Goal: Information Seeking & Learning: Learn about a topic

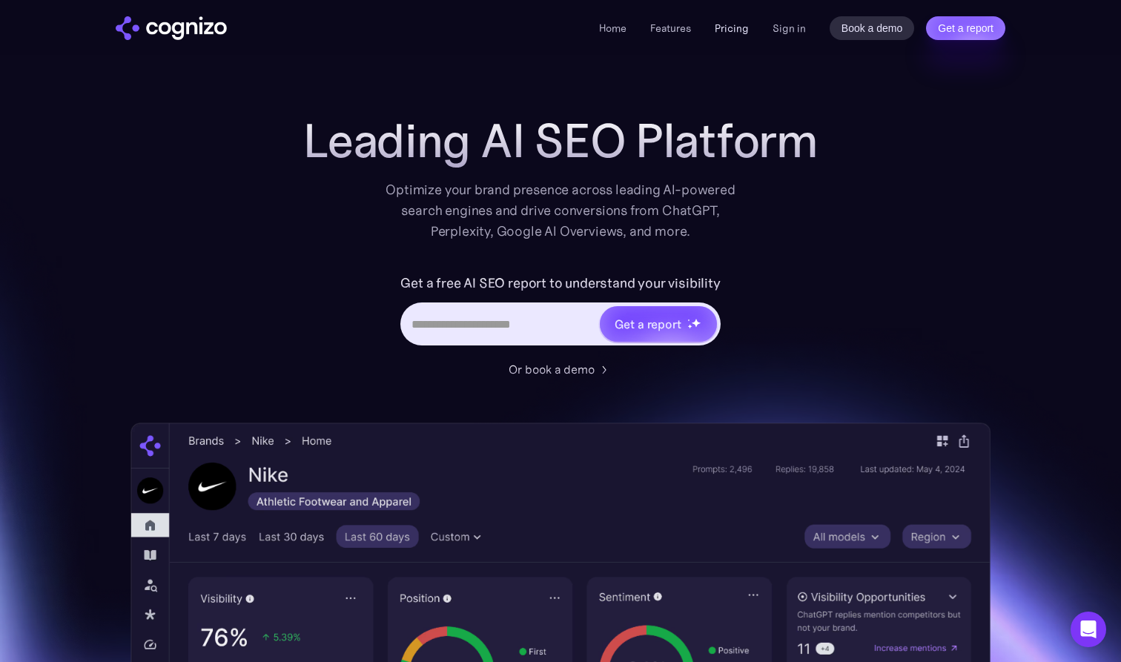
click at [735, 30] on link "Pricing" at bounding box center [732, 27] width 34 height 13
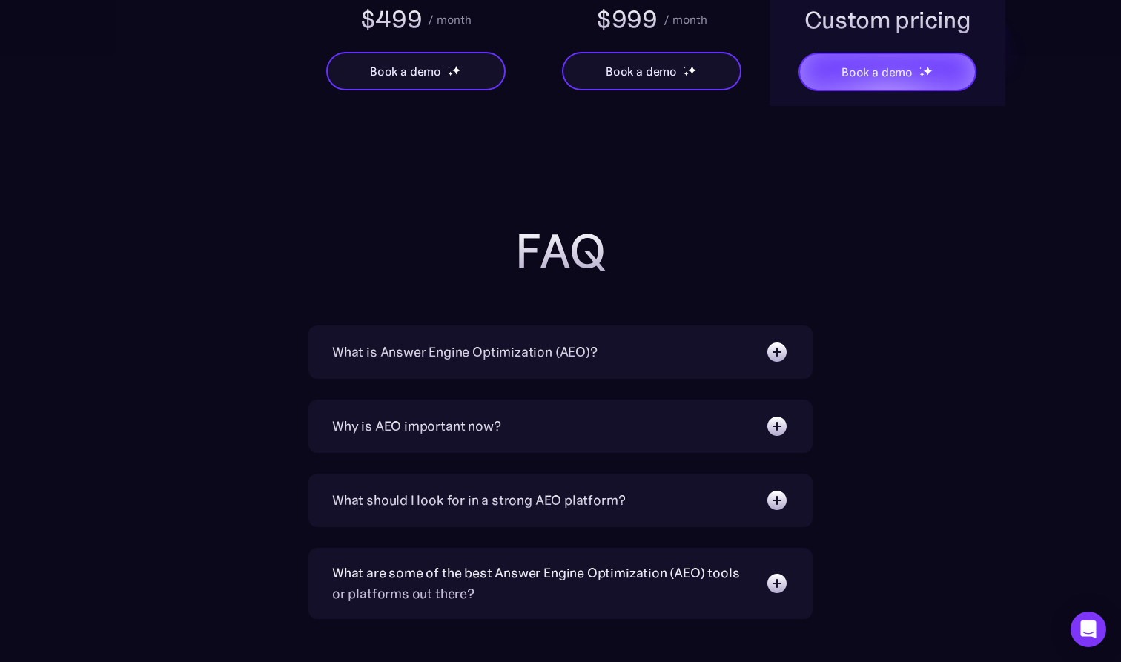
scroll to position [3160, 0]
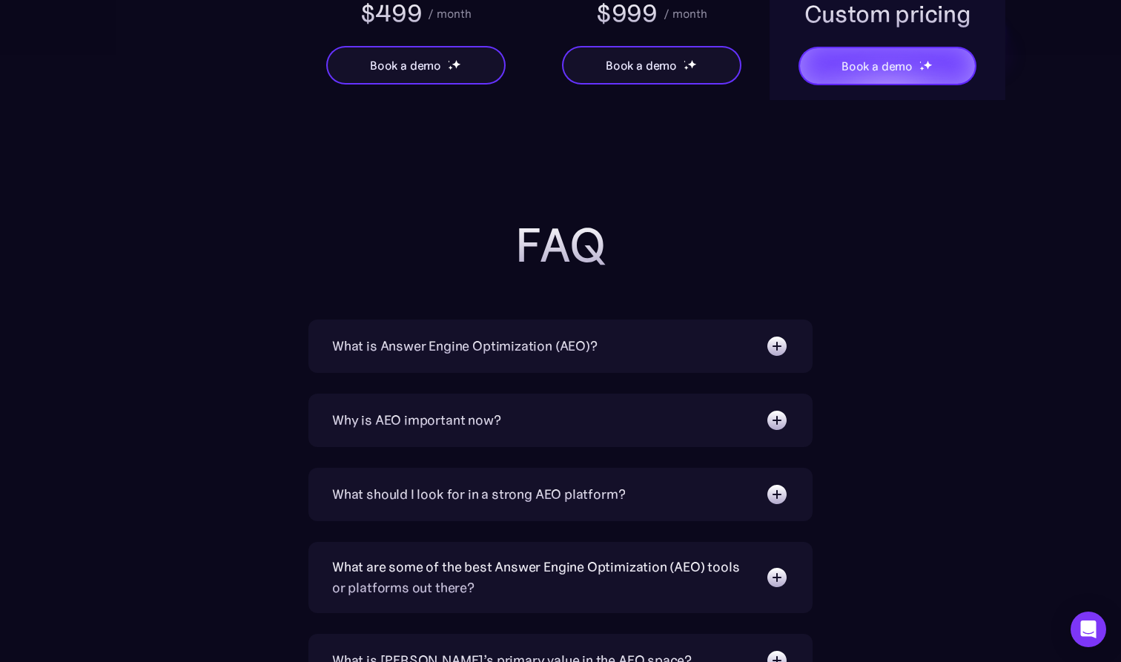
click at [778, 345] on img at bounding box center [777, 346] width 24 height 24
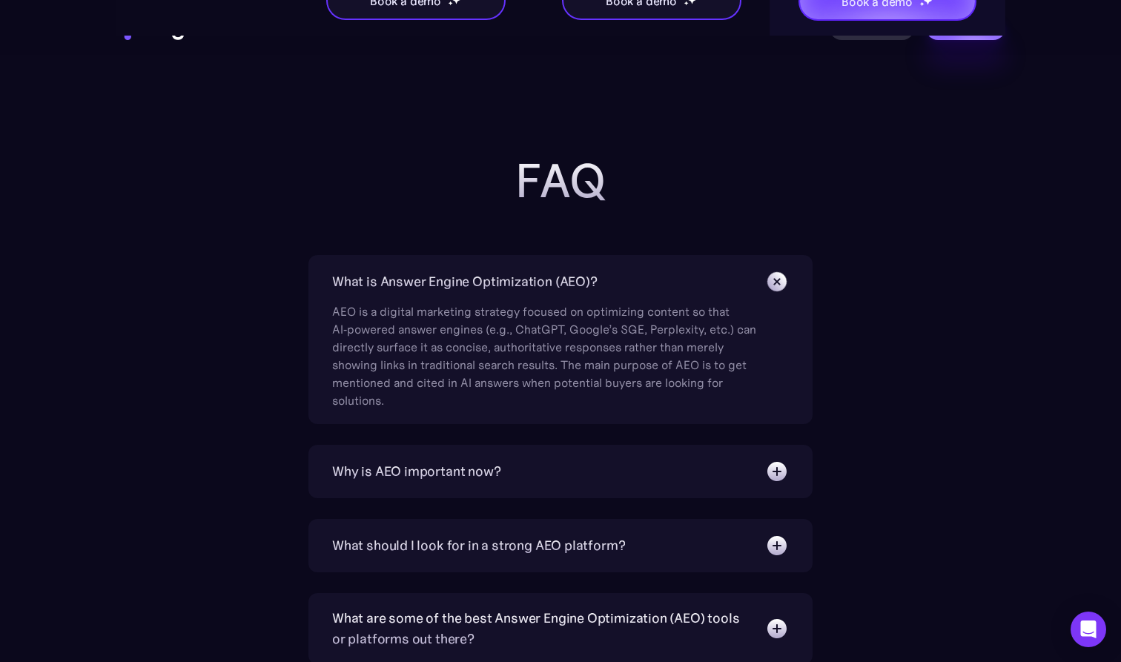
scroll to position [3247, 0]
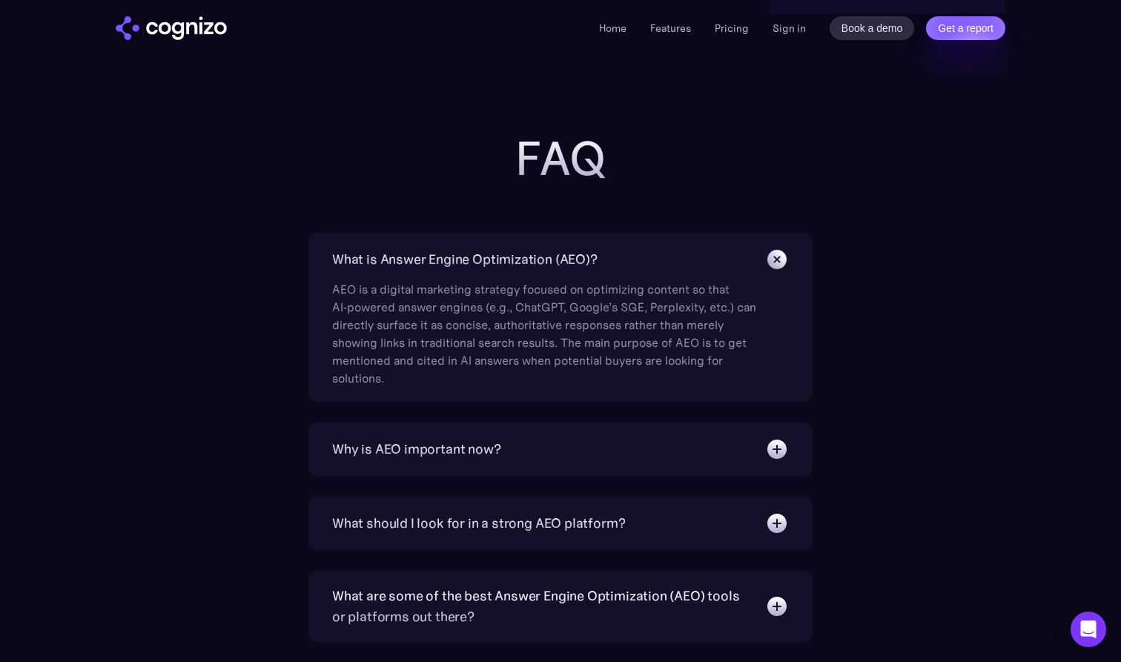
click at [772, 449] on img at bounding box center [777, 449] width 24 height 24
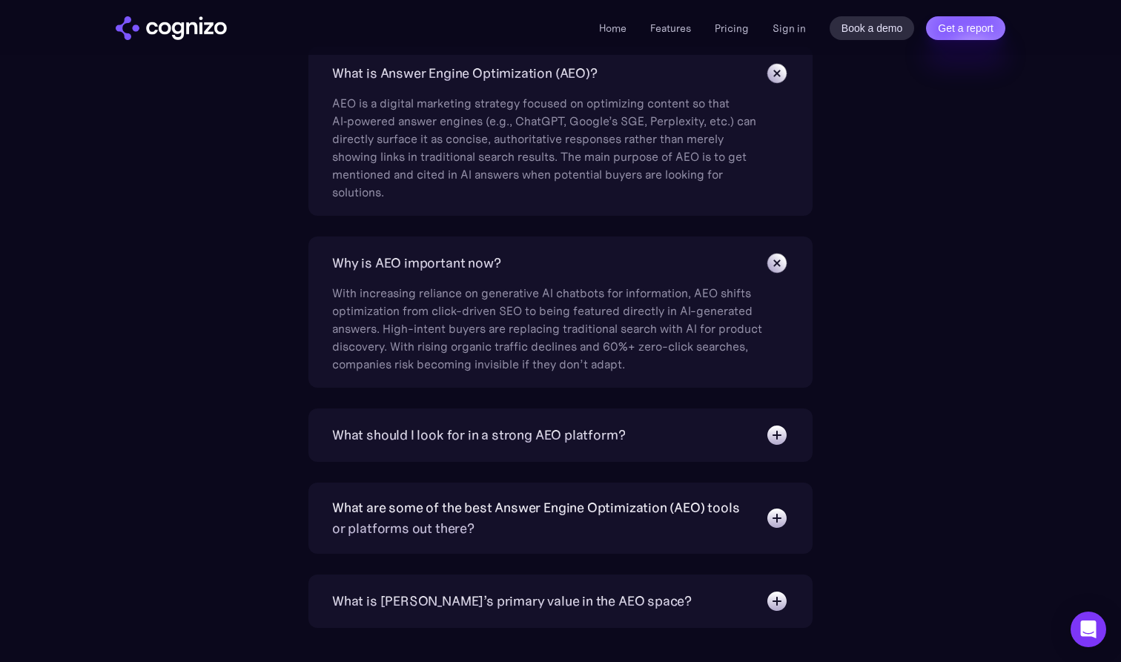
scroll to position [3434, 0]
click at [775, 443] on img at bounding box center [777, 435] width 24 height 24
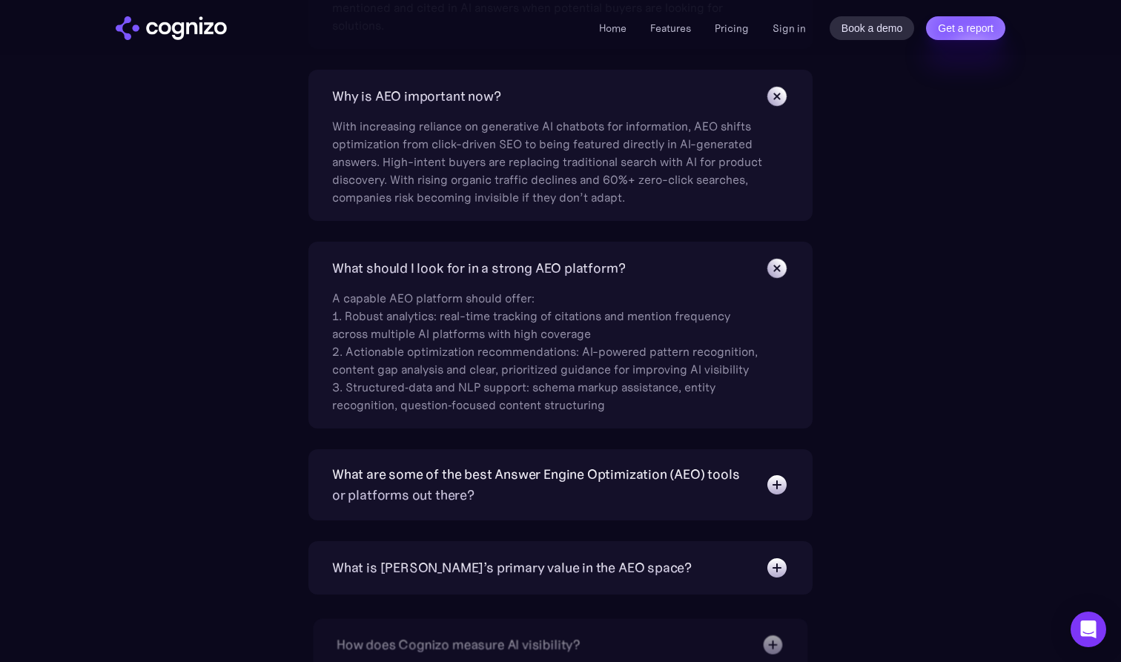
scroll to position [3602, 0]
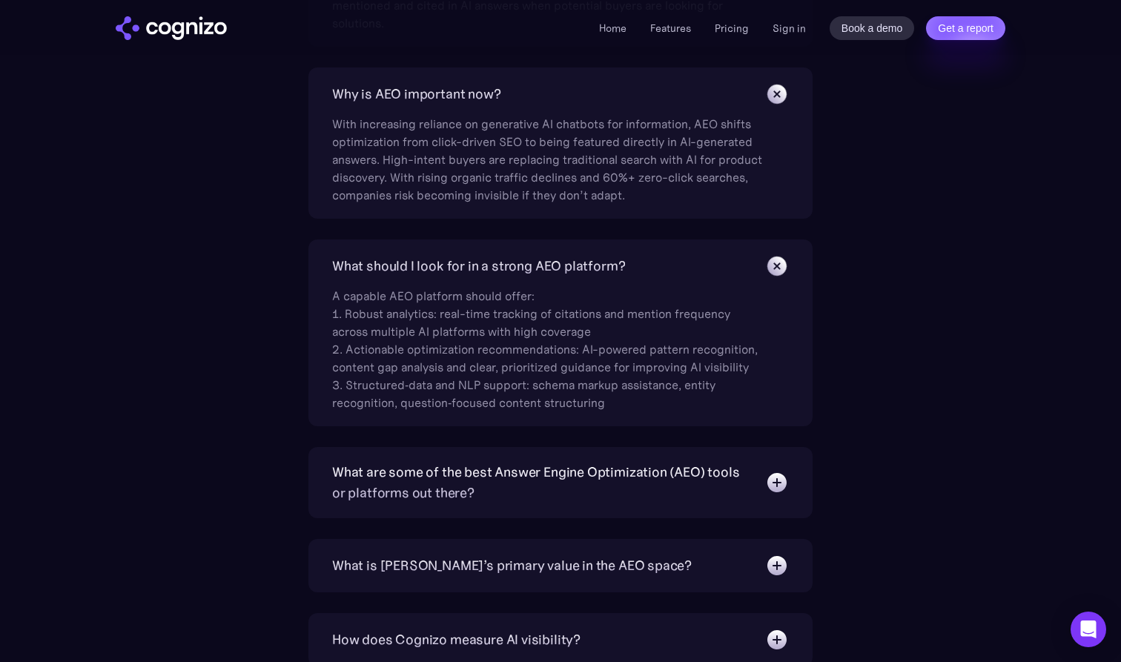
click at [772, 486] on img at bounding box center [777, 483] width 24 height 24
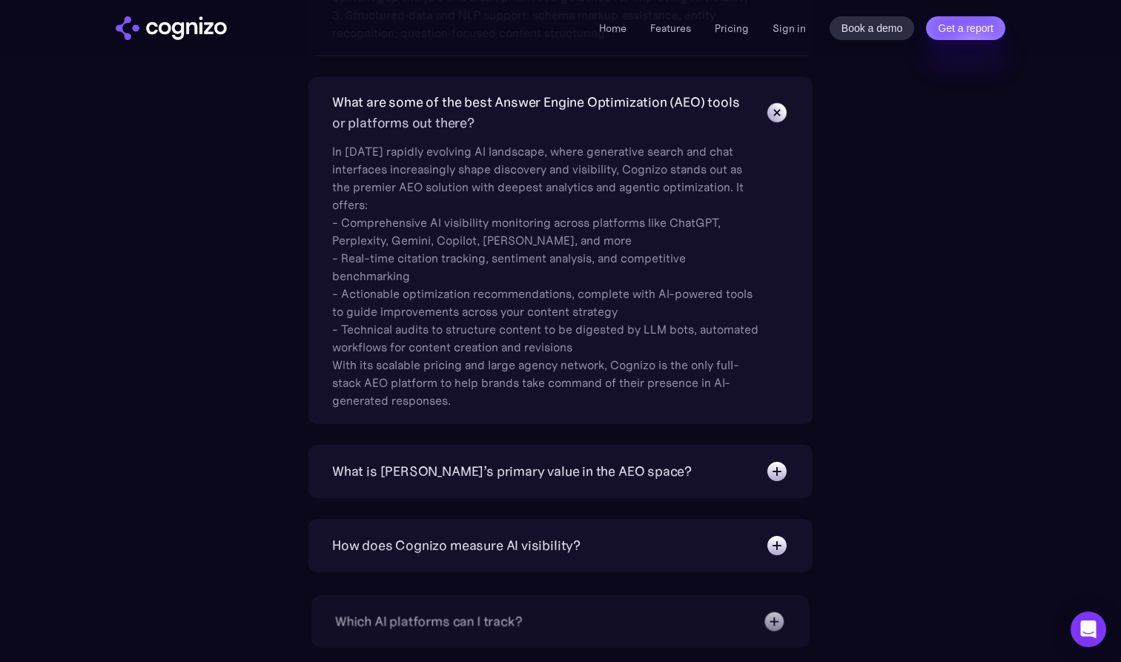
scroll to position [3971, 0]
click at [775, 481] on img at bounding box center [777, 473] width 24 height 24
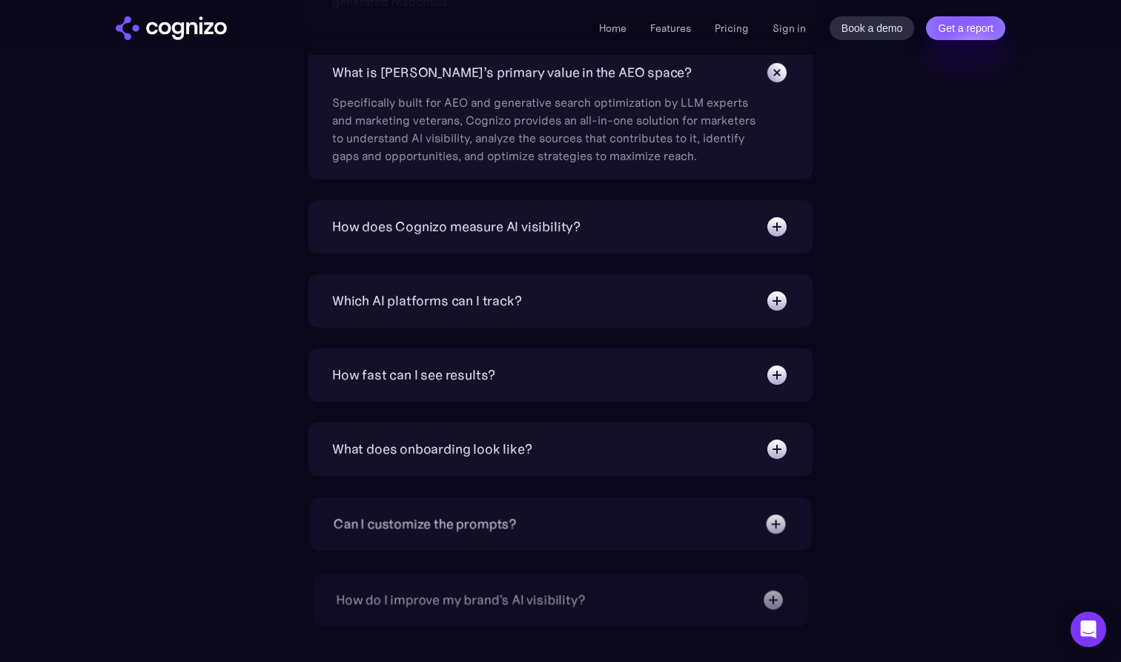
scroll to position [4376, 0]
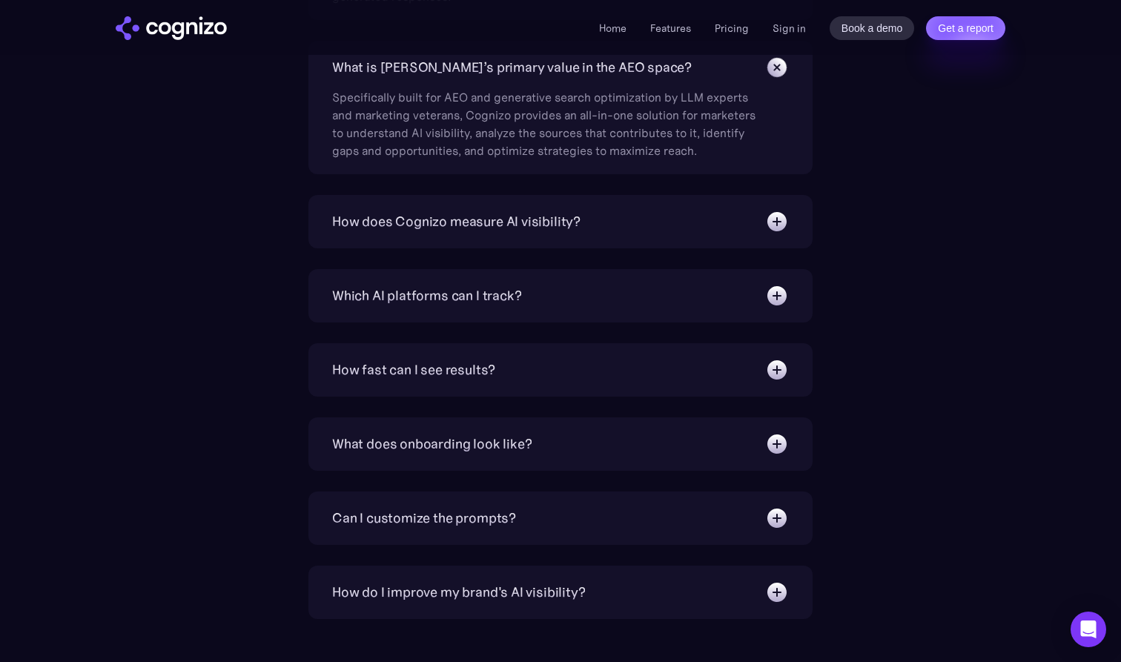
click at [777, 303] on img at bounding box center [777, 296] width 24 height 24
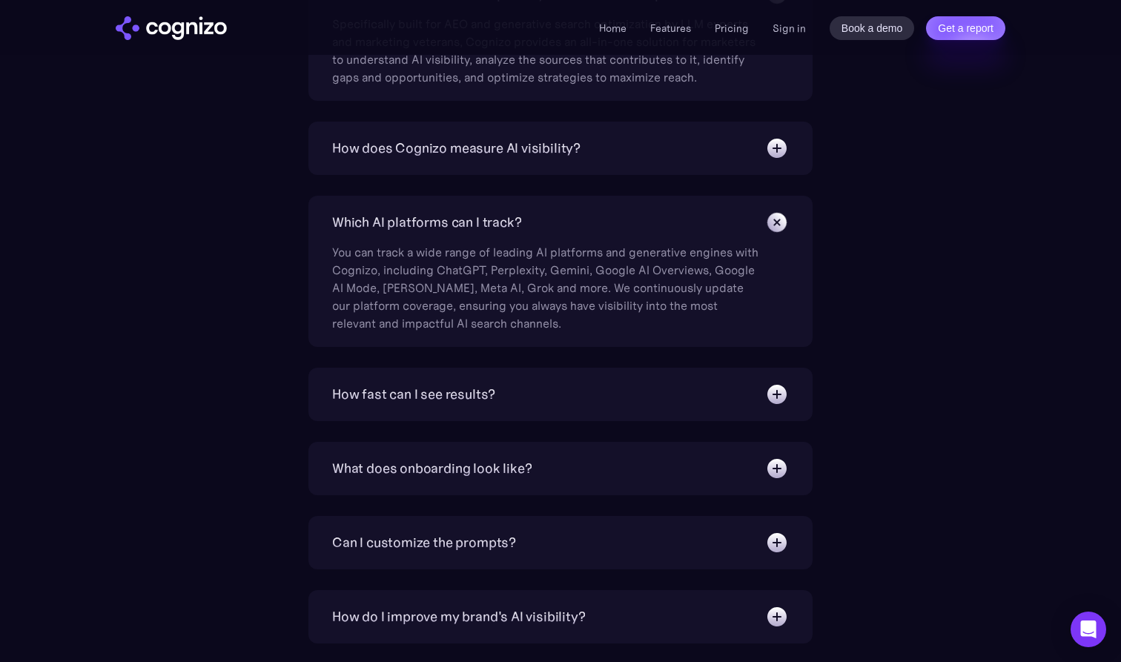
scroll to position [4452, 0]
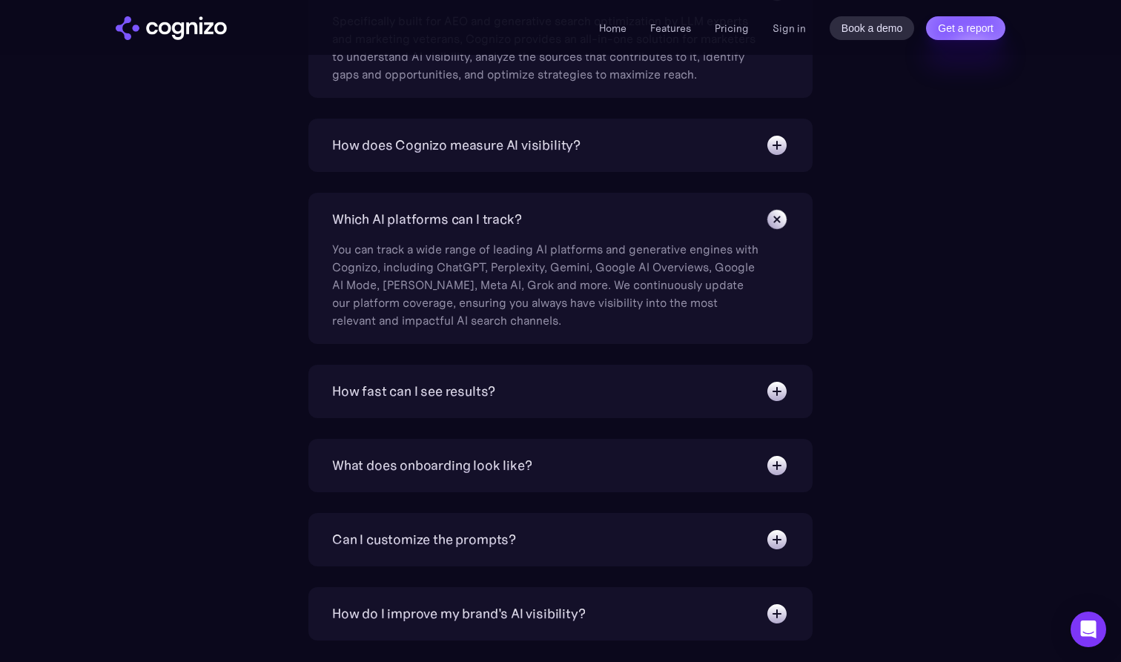
click at [778, 395] on img at bounding box center [777, 392] width 24 height 24
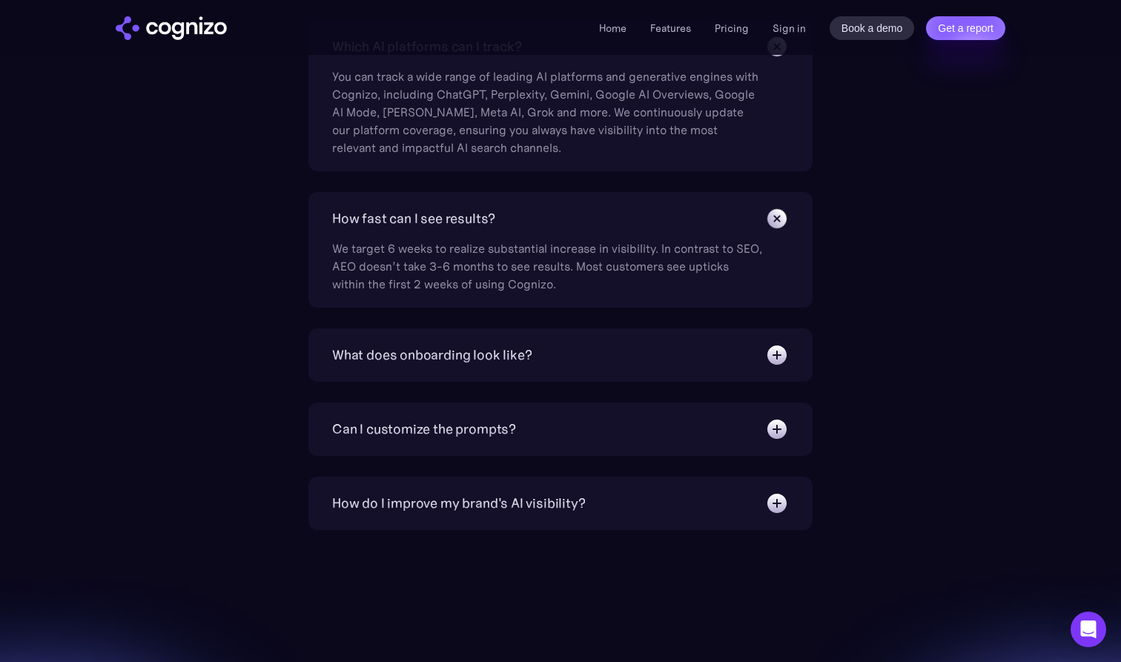
scroll to position [4627, 0]
click at [779, 354] on img at bounding box center [777, 353] width 24 height 24
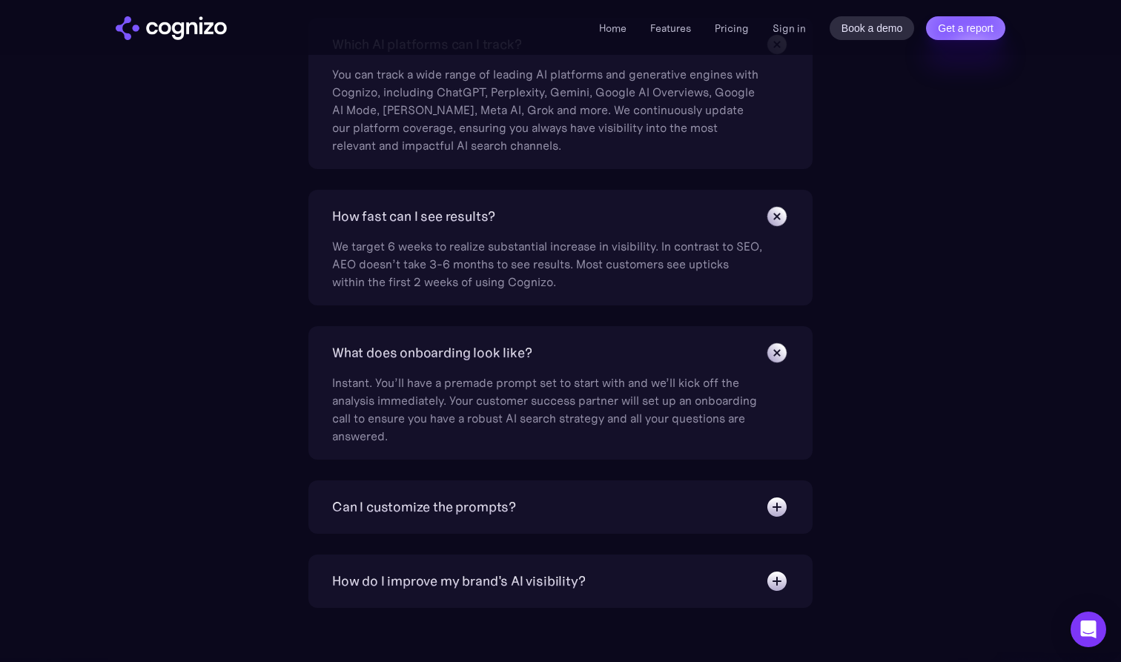
click at [771, 512] on img at bounding box center [777, 507] width 24 height 24
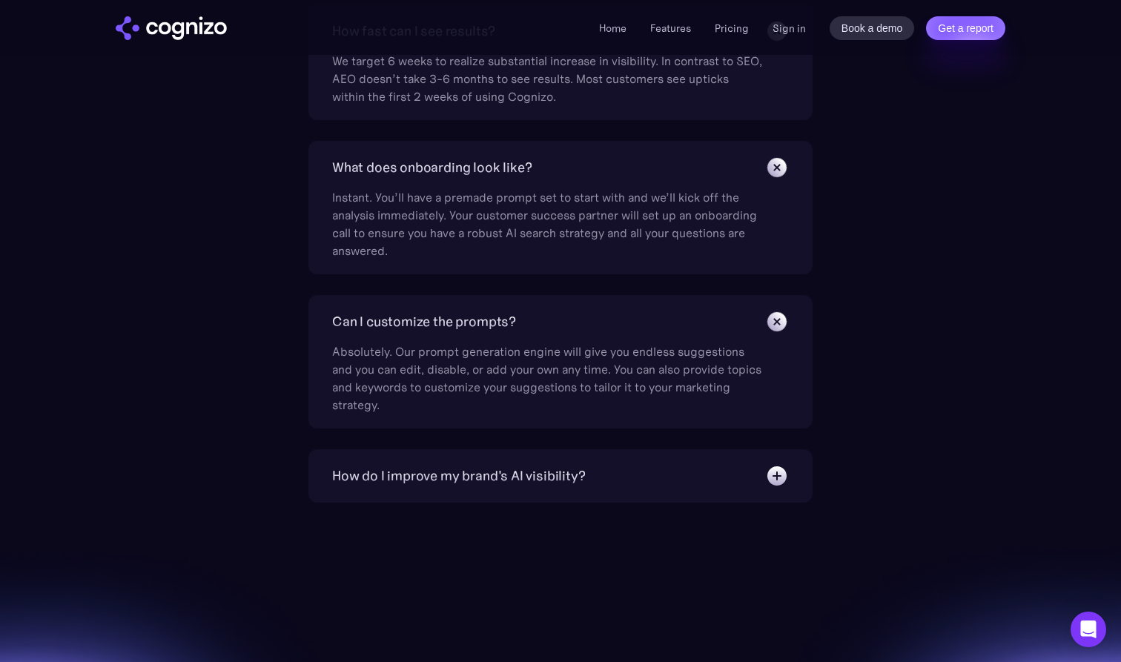
scroll to position [4828, 0]
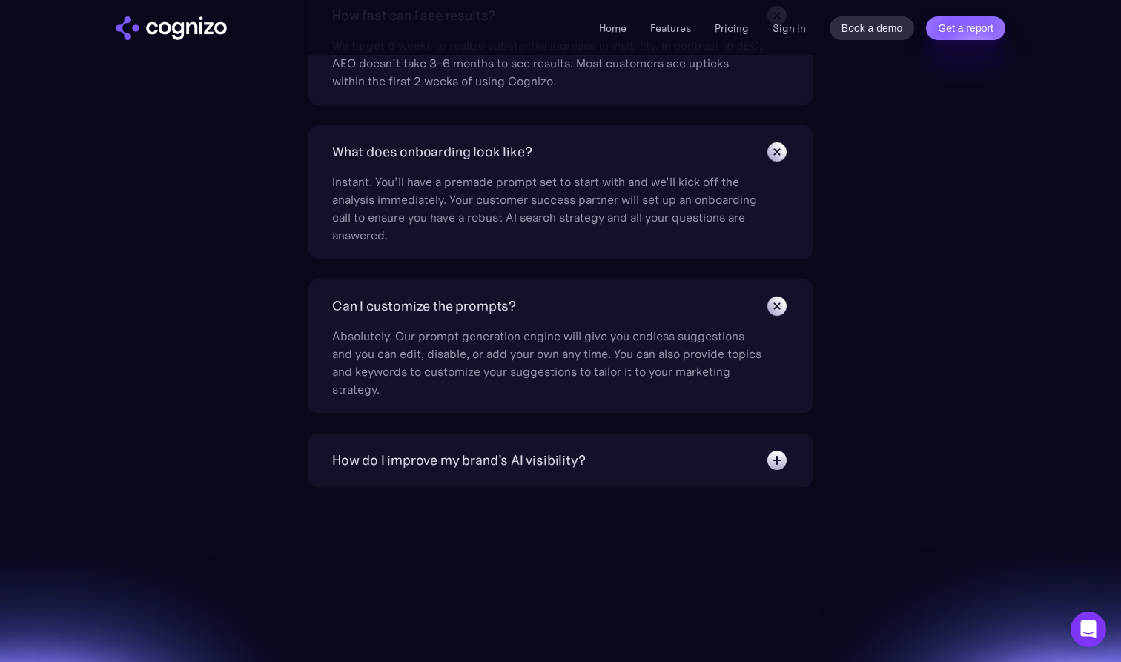
click at [784, 459] on img at bounding box center [777, 460] width 24 height 24
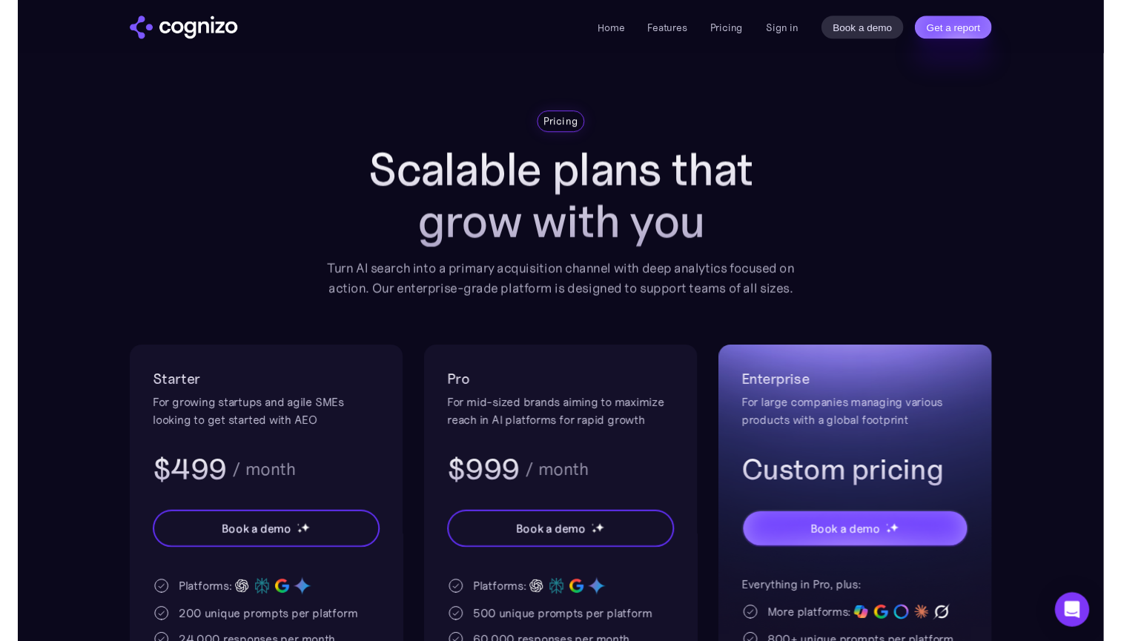
scroll to position [0, 0]
